Goal: Information Seeking & Learning: Compare options

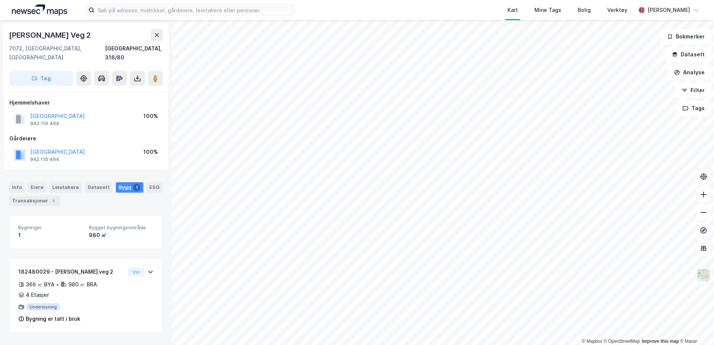
click at [22, 13] on img at bounding box center [39, 9] width 55 height 11
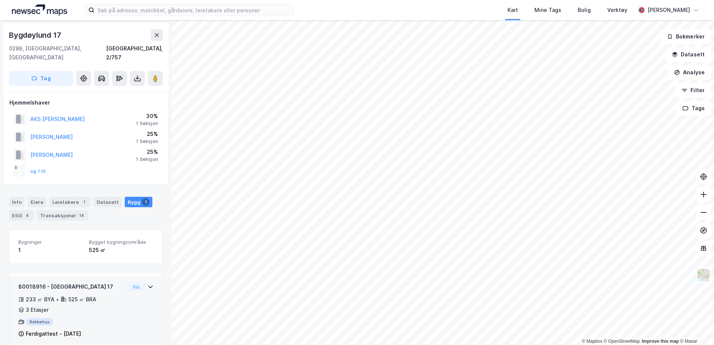
scroll to position [3, 0]
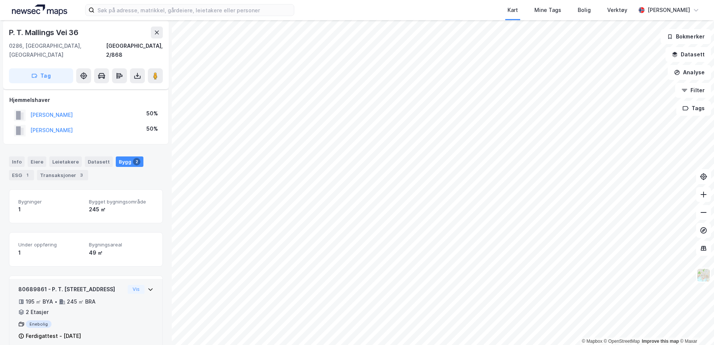
scroll to position [65, 0]
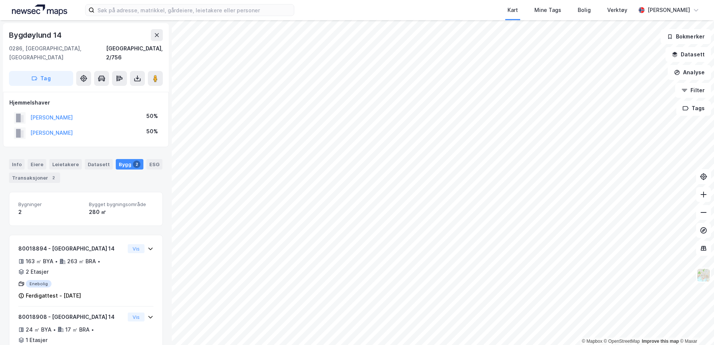
scroll to position [22, 0]
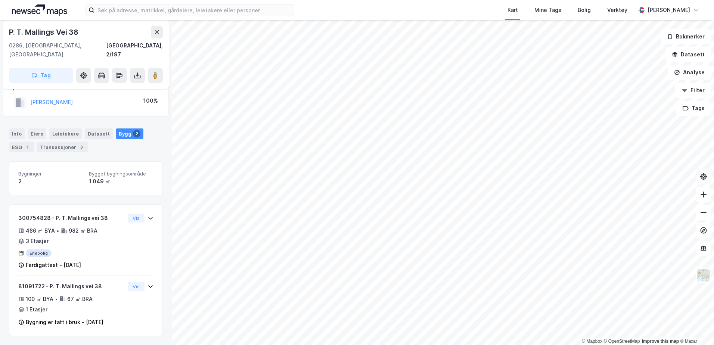
scroll to position [6, 0]
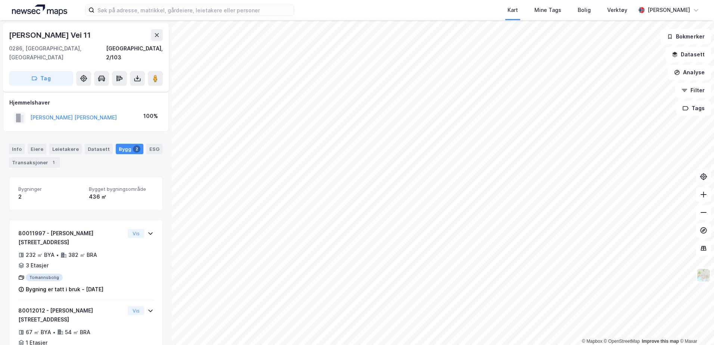
scroll to position [6, 0]
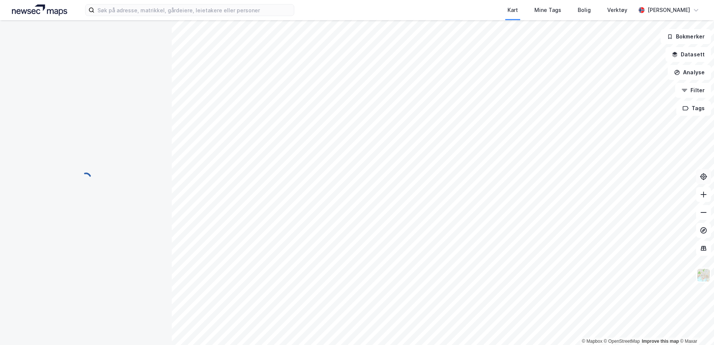
scroll to position [6, 0]
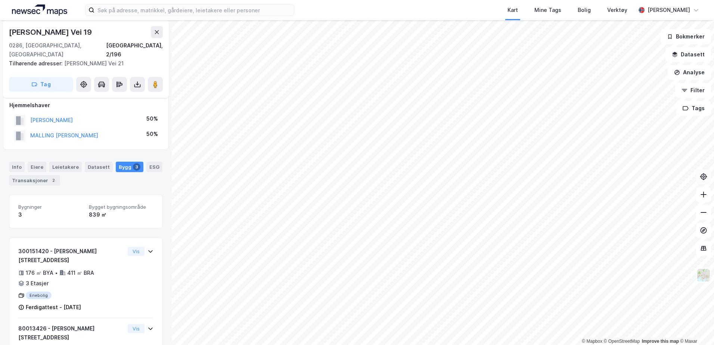
scroll to position [6, 0]
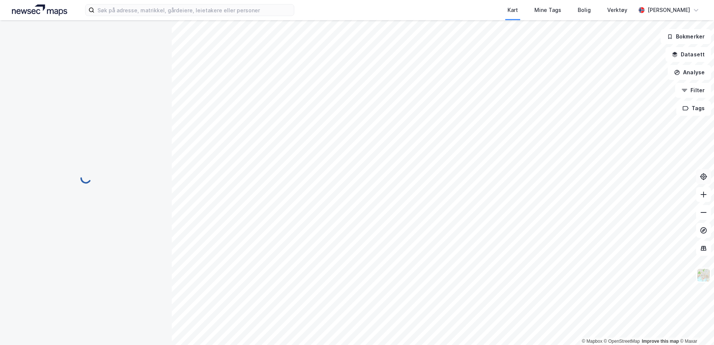
scroll to position [6, 0]
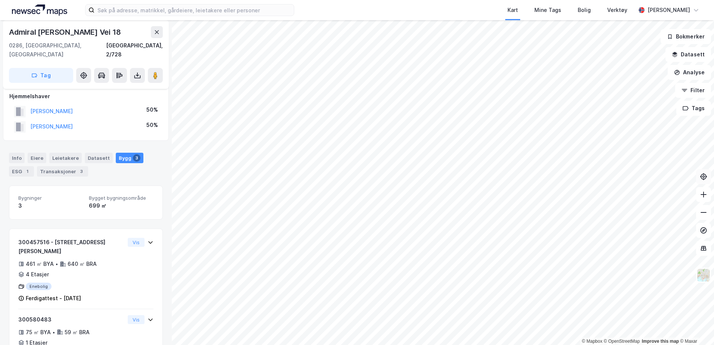
scroll to position [6, 0]
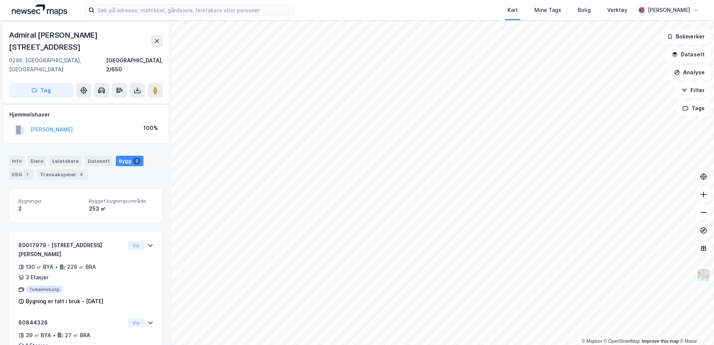
scroll to position [6, 0]
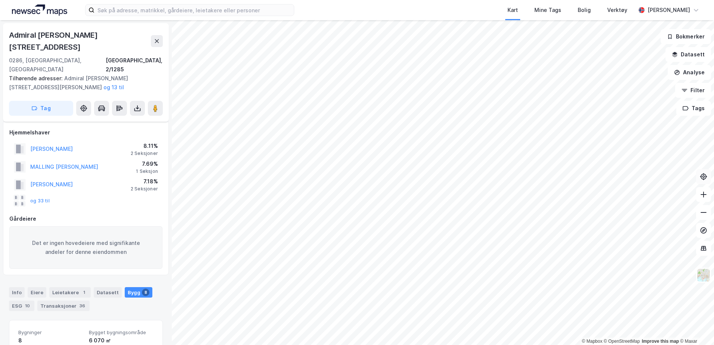
scroll to position [6, 0]
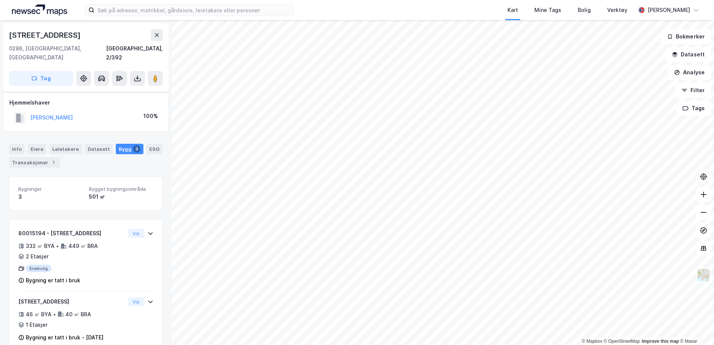
scroll to position [6, 0]
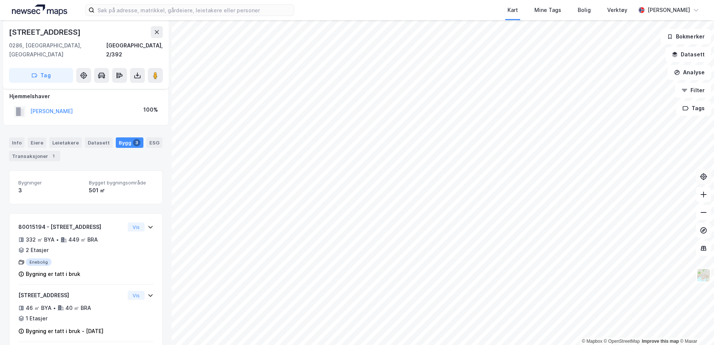
scroll to position [5, 0]
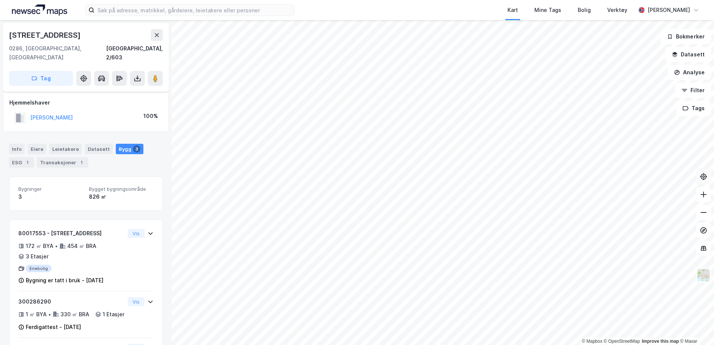
scroll to position [5, 0]
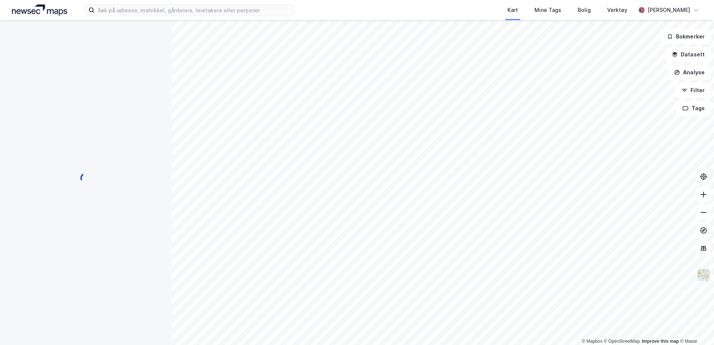
scroll to position [5, 0]
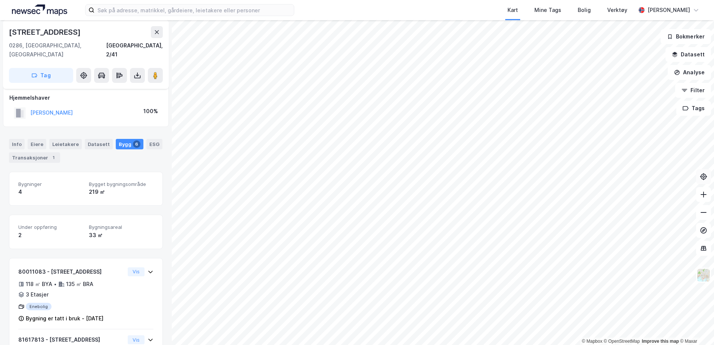
scroll to position [5, 0]
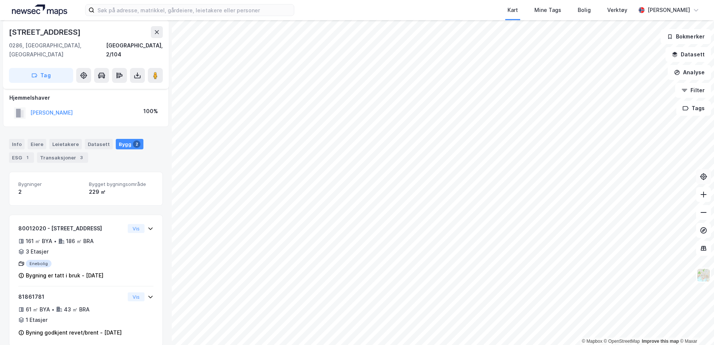
scroll to position [15, 0]
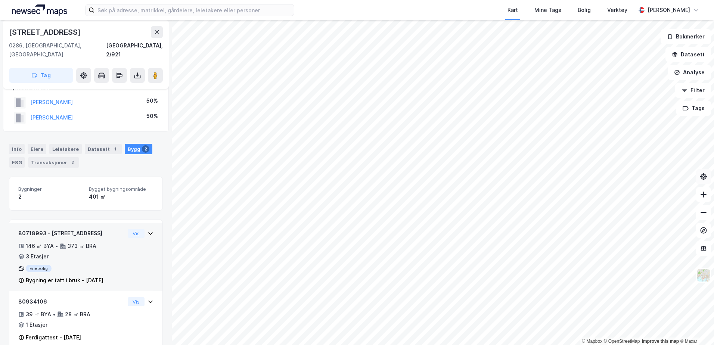
scroll to position [22, 0]
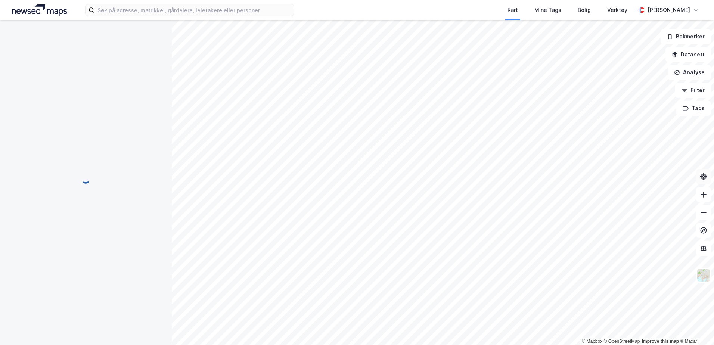
scroll to position [11, 0]
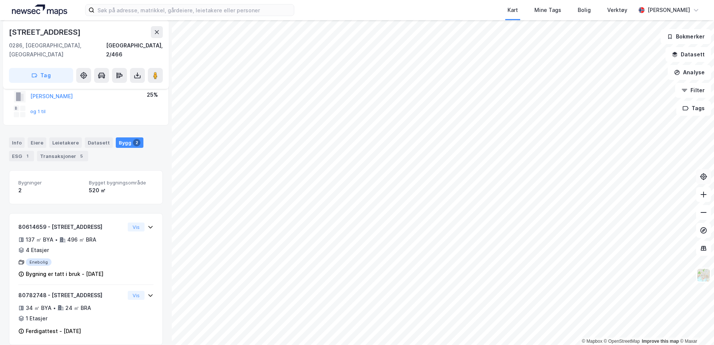
scroll to position [22, 0]
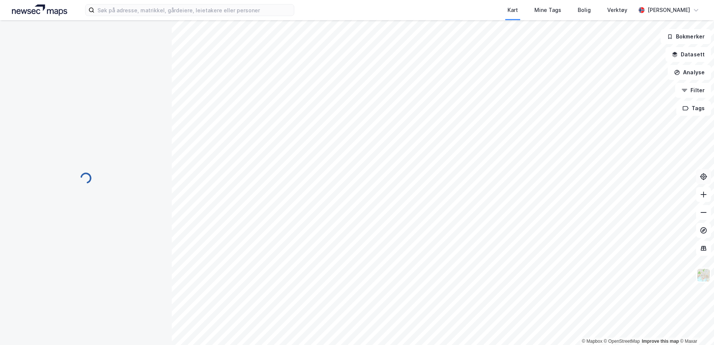
scroll to position [22, 0]
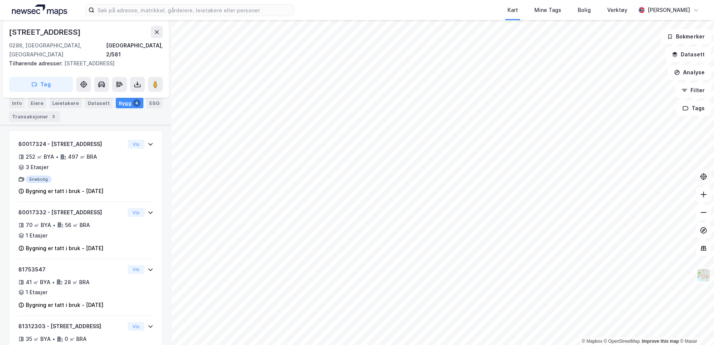
scroll to position [119, 0]
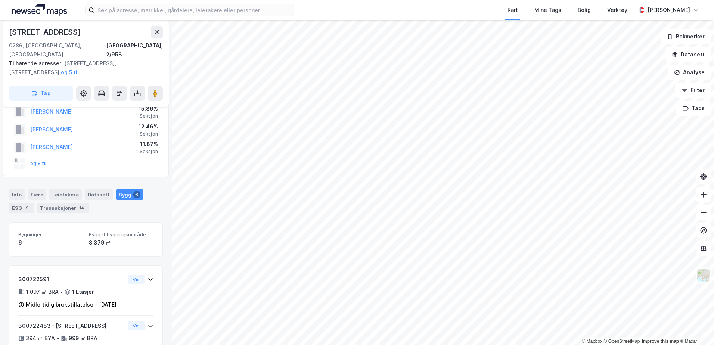
scroll to position [26, 0]
click at [0, 0] on button "og 8 til" at bounding box center [0, 0] width 0 height 0
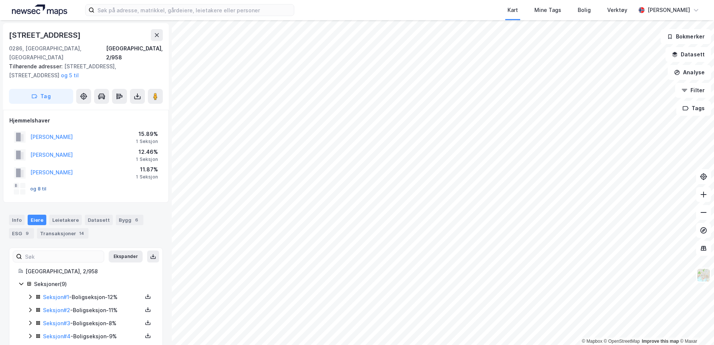
click at [0, 0] on button "og 8 til" at bounding box center [0, 0] width 0 height 0
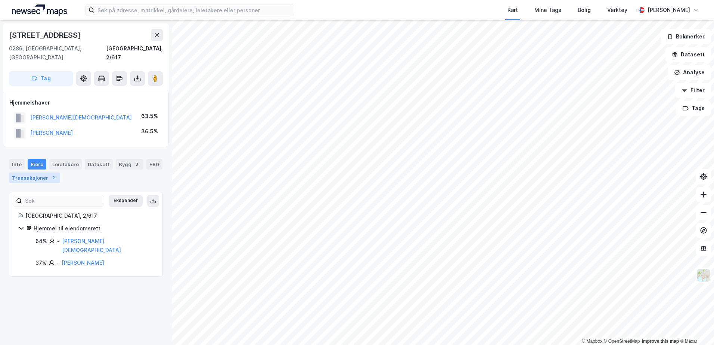
click at [19, 173] on div "Transaksjoner 2" at bounding box center [34, 178] width 51 height 10
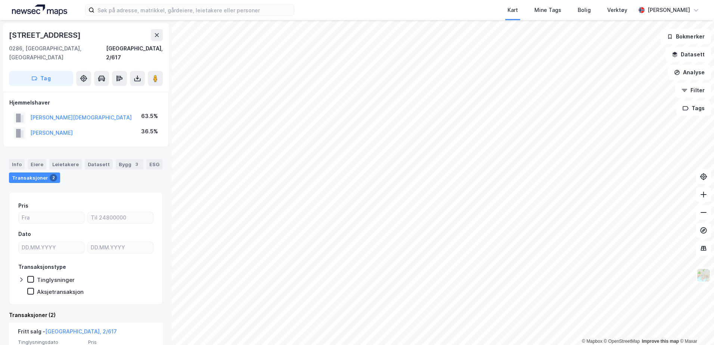
click at [31, 10] on img at bounding box center [39, 9] width 55 height 11
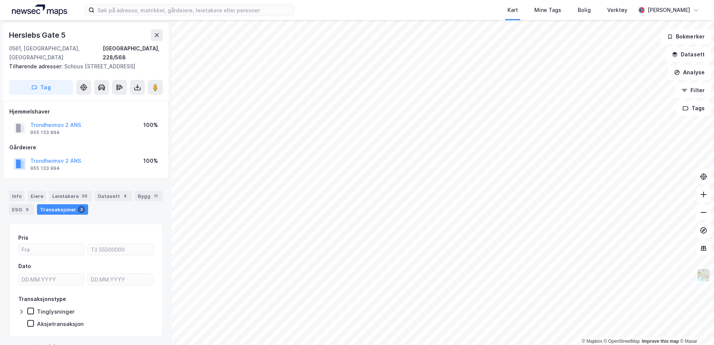
click at [24, 11] on img at bounding box center [39, 9] width 55 height 11
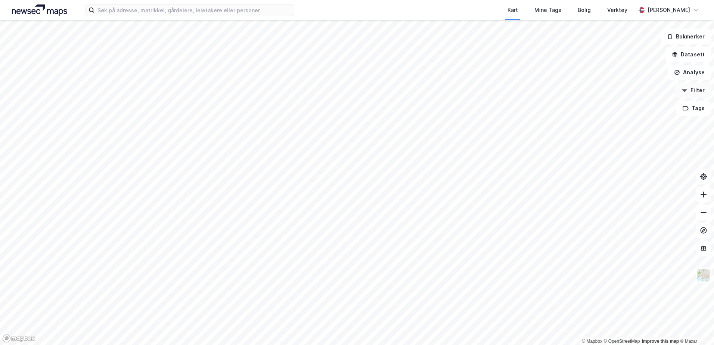
click at [684, 87] on button "Filter" at bounding box center [693, 90] width 36 height 15
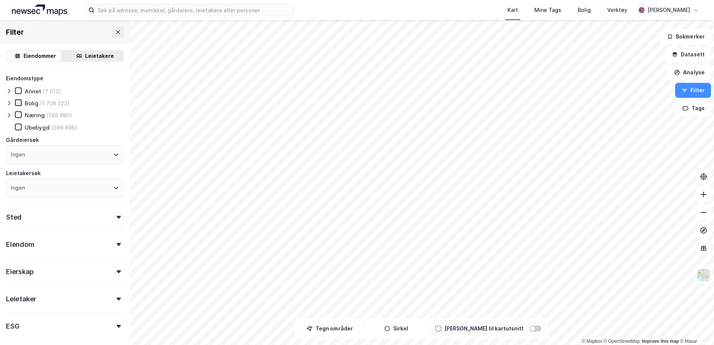
click at [16, 102] on icon at bounding box center [18, 102] width 5 height 5
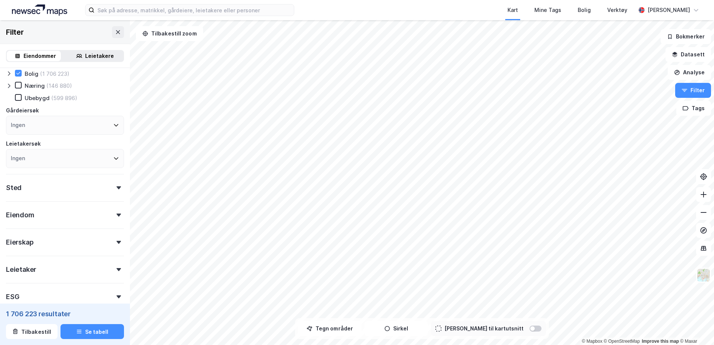
scroll to position [33, 0]
click at [113, 122] on icon at bounding box center [116, 122] width 6 height 6
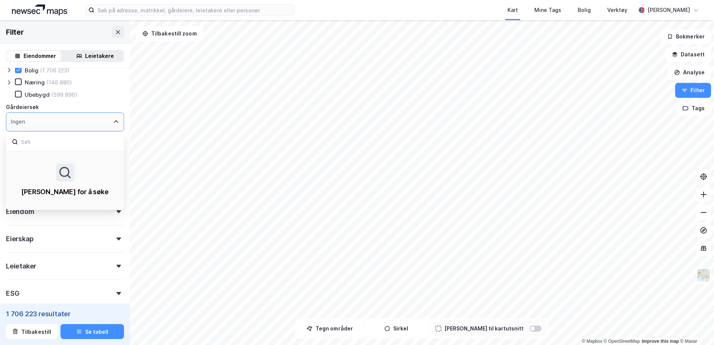
click at [113, 121] on icon at bounding box center [116, 122] width 6 height 6
click at [108, 118] on div "Ingen" at bounding box center [65, 121] width 118 height 19
click at [121, 139] on div "Eiendomstype Annet (7 512) Bolig (1 706 223) Næring (146 880) Ubebygd (599 896)…" at bounding box center [65, 189] width 130 height 309
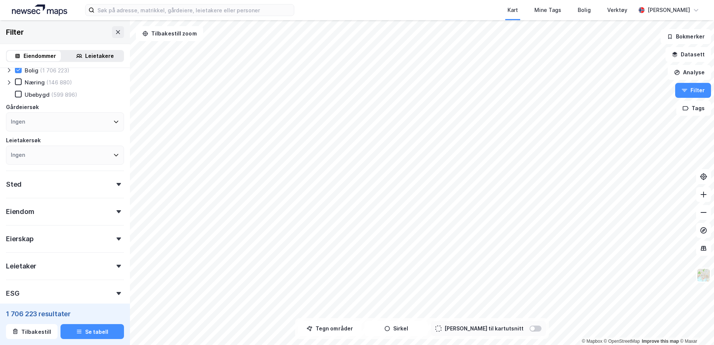
click at [117, 185] on div at bounding box center [119, 184] width 10 height 3
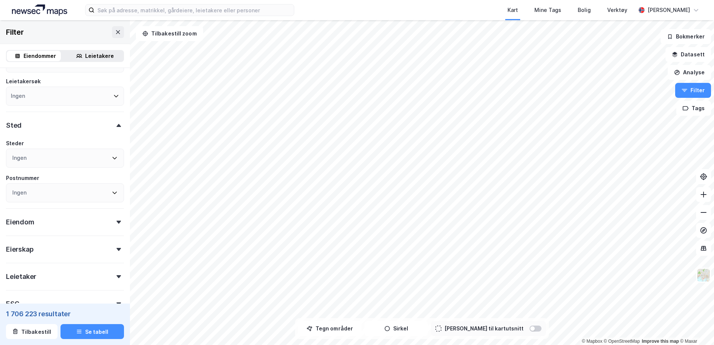
scroll to position [94, 0]
click at [117, 219] on icon at bounding box center [119, 220] width 4 height 3
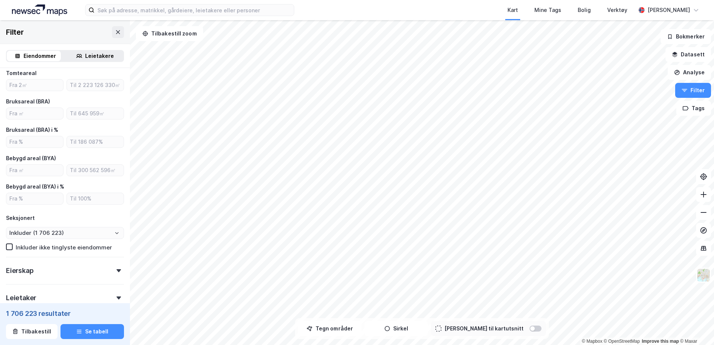
scroll to position [260, 0]
click at [96, 272] on div "Eierskap" at bounding box center [65, 266] width 118 height 21
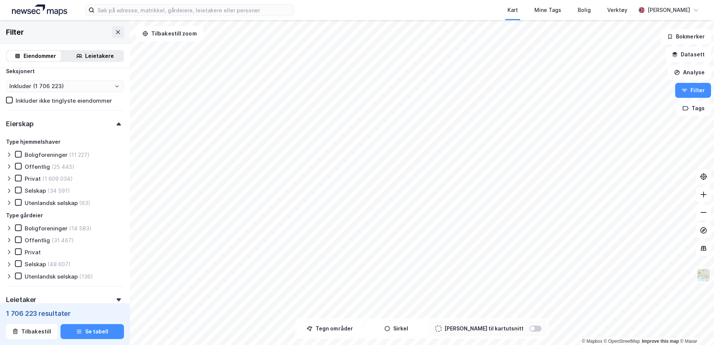
scroll to position [409, 0]
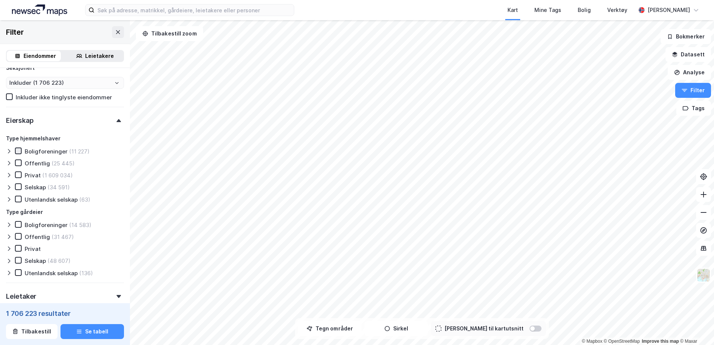
click at [18, 150] on icon at bounding box center [18, 150] width 5 height 5
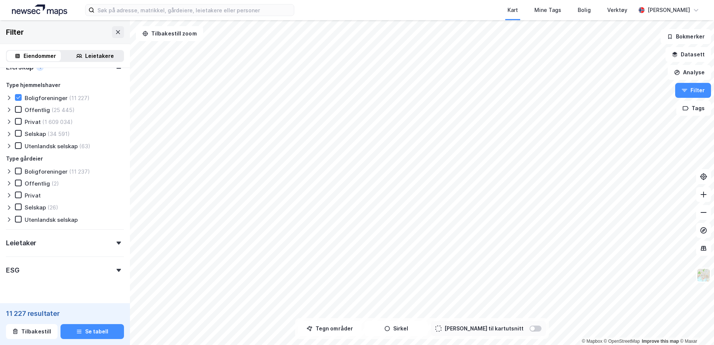
type input "Inkluder (11 227)"
click at [111, 238] on div "Leietaker" at bounding box center [65, 239] width 118 height 21
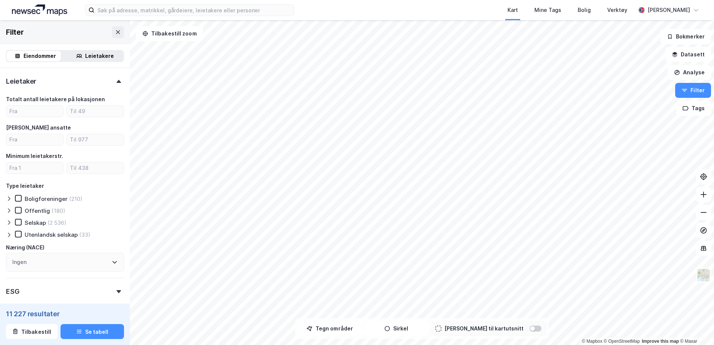
scroll to position [612, 0]
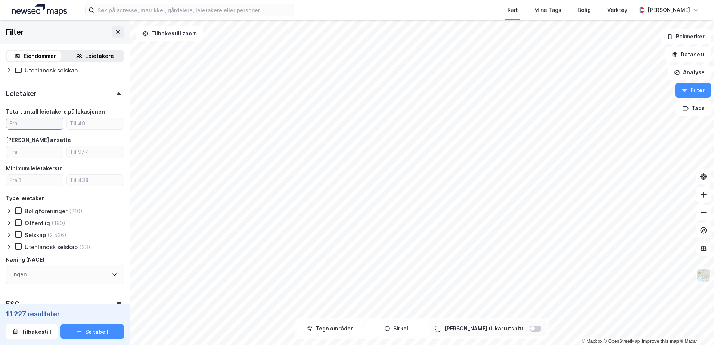
click at [38, 120] on input "number" at bounding box center [34, 123] width 57 height 11
type input "50"
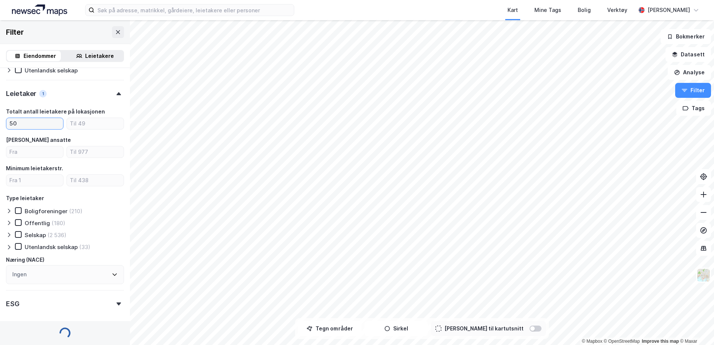
type input "Inkluder (0)"
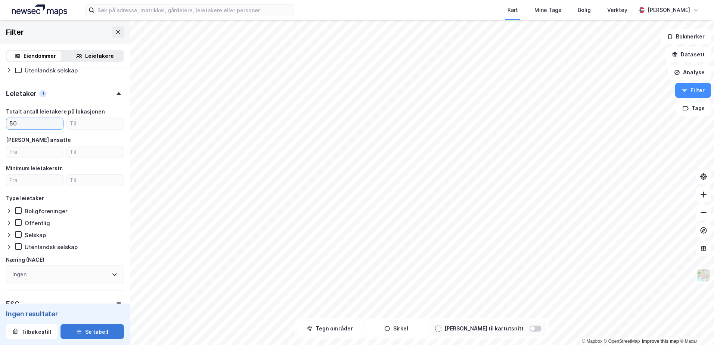
type input "50"
click at [98, 331] on button "Se tabell" at bounding box center [93, 331] width 64 height 15
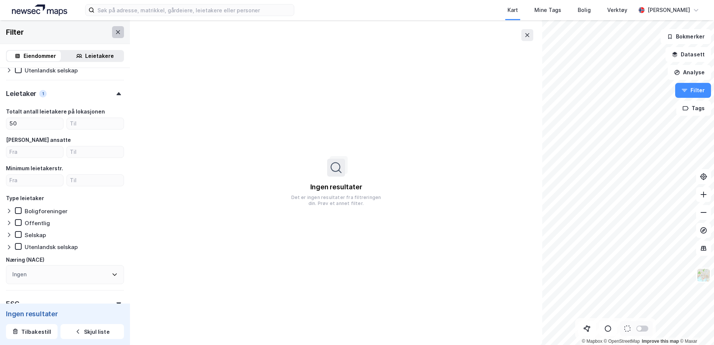
click at [116, 32] on button at bounding box center [118, 32] width 12 height 12
